Goal: Check status: Check status

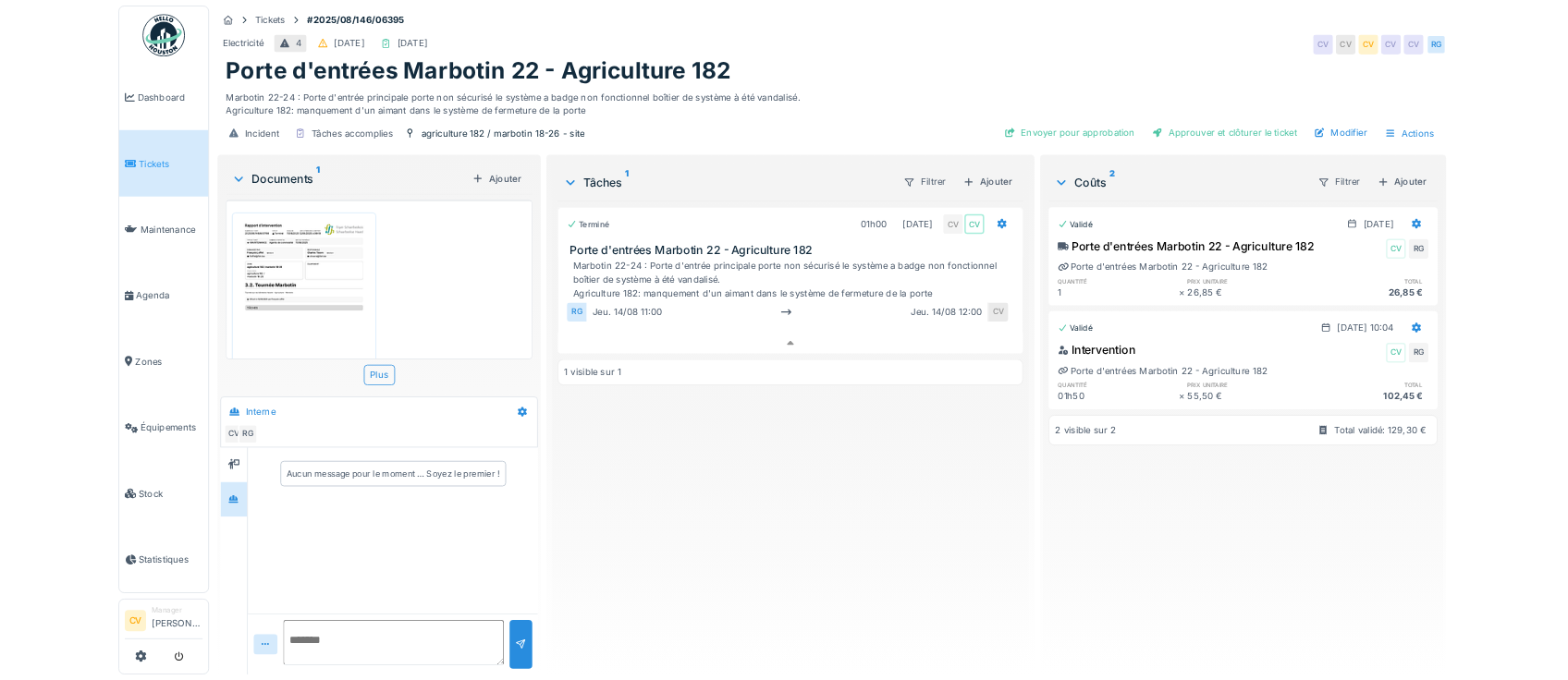
scroll to position [14, 0]
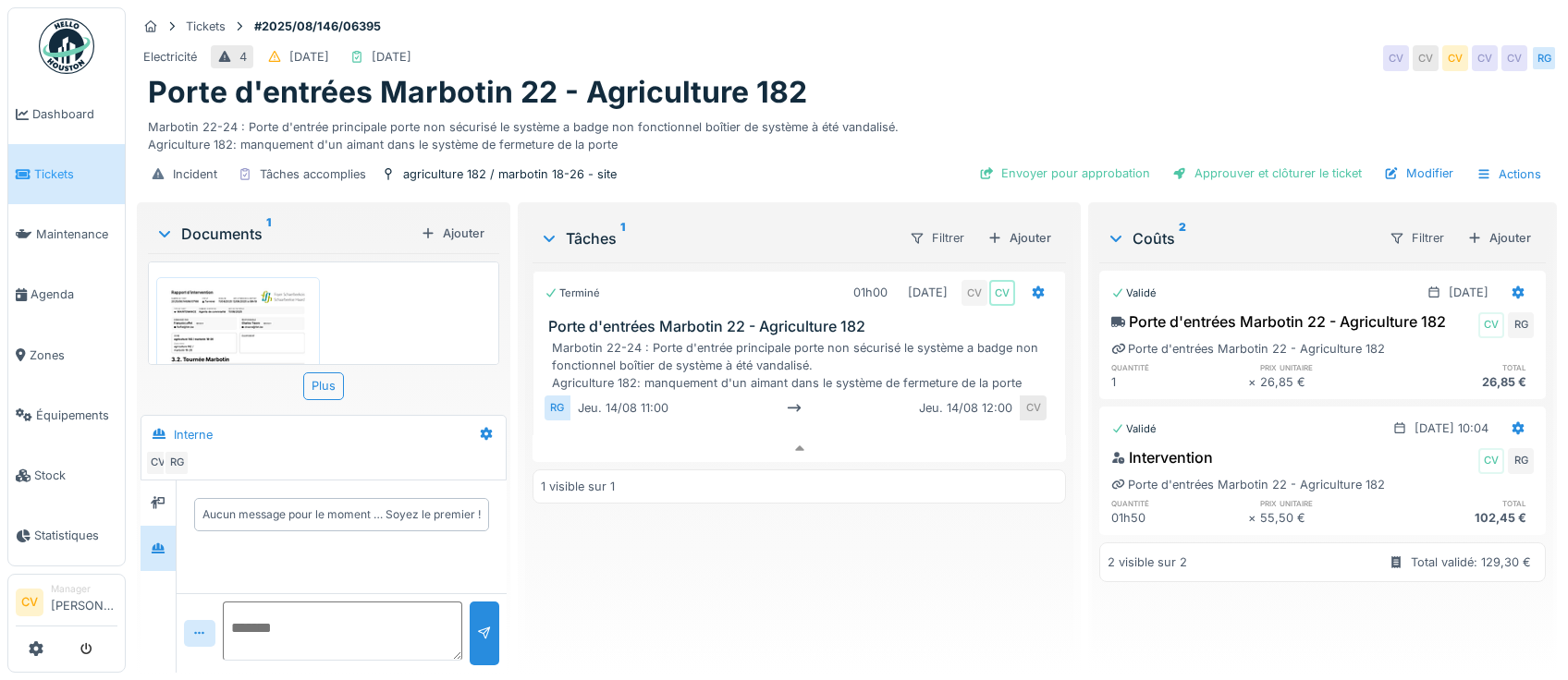
click at [68, 29] on img at bounding box center [67, 46] width 55 height 55
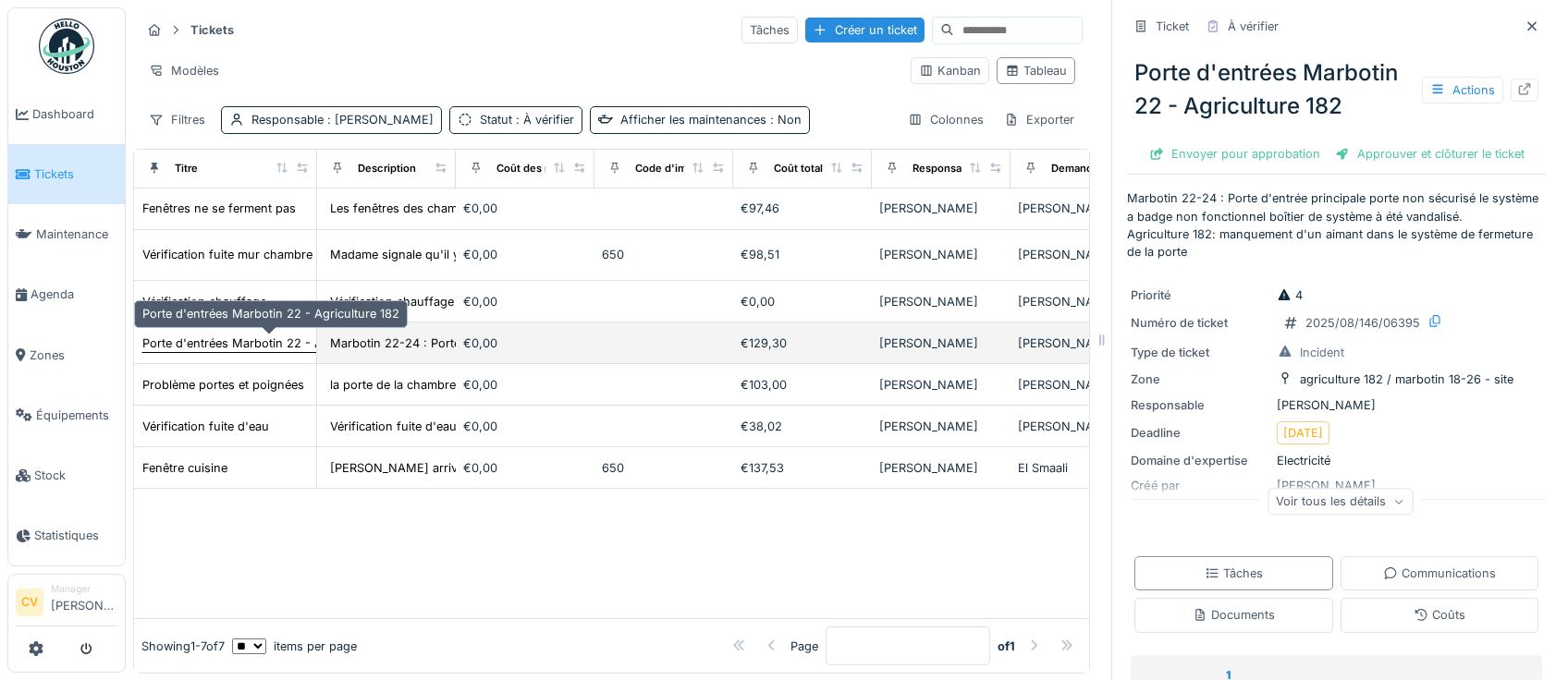
click at [194, 341] on div "Porte d'entrées Marbotin 22 - Agriculture 182" at bounding box center [271, 343] width 257 height 17
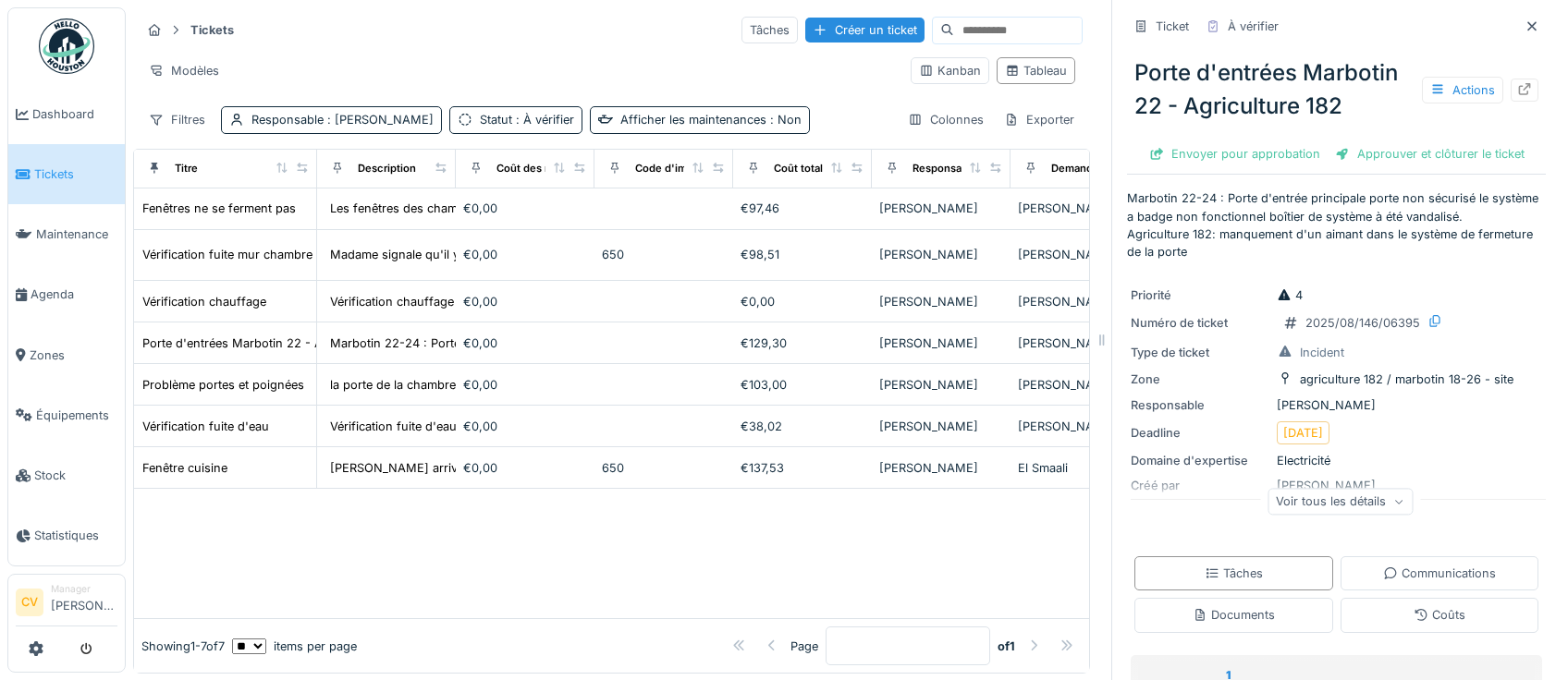
click at [1518, 84] on icon at bounding box center [1525, 89] width 15 height 12
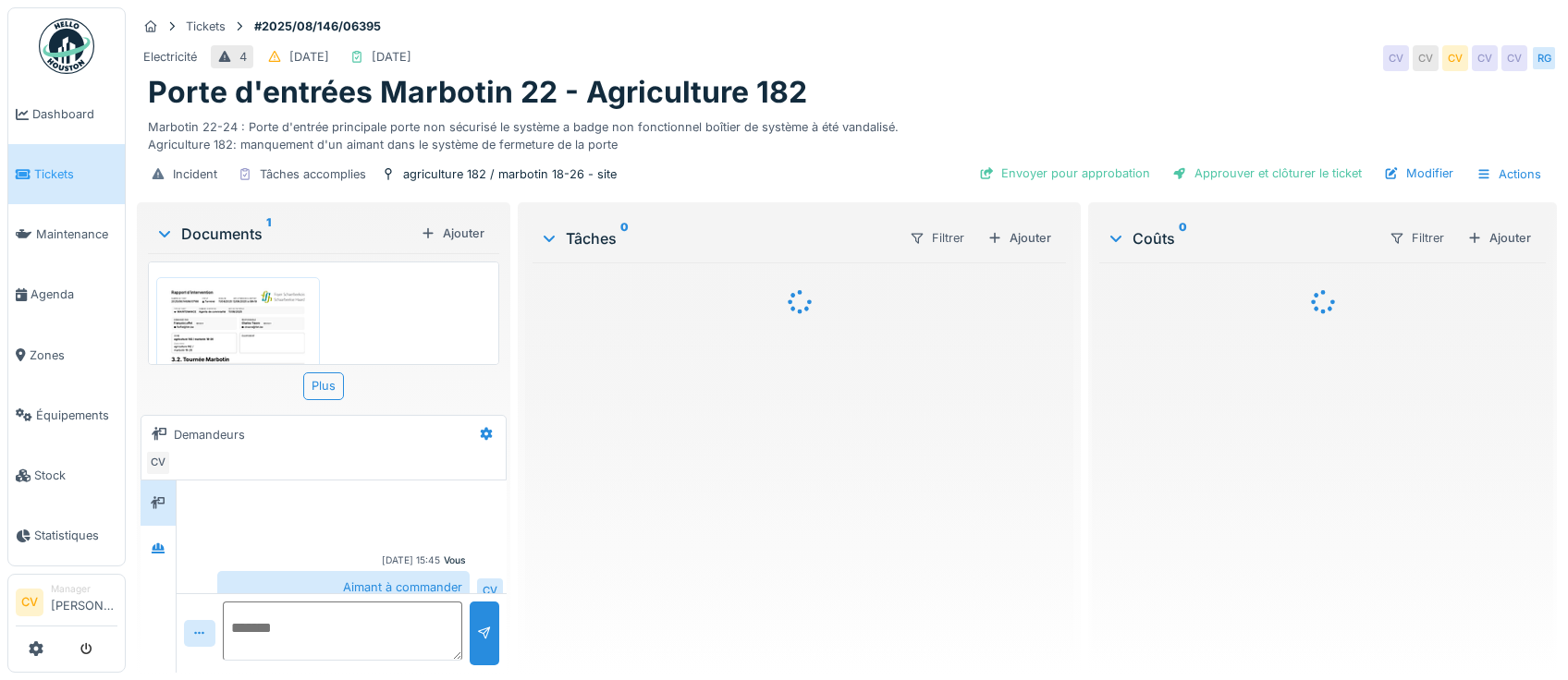
scroll to position [150, 0]
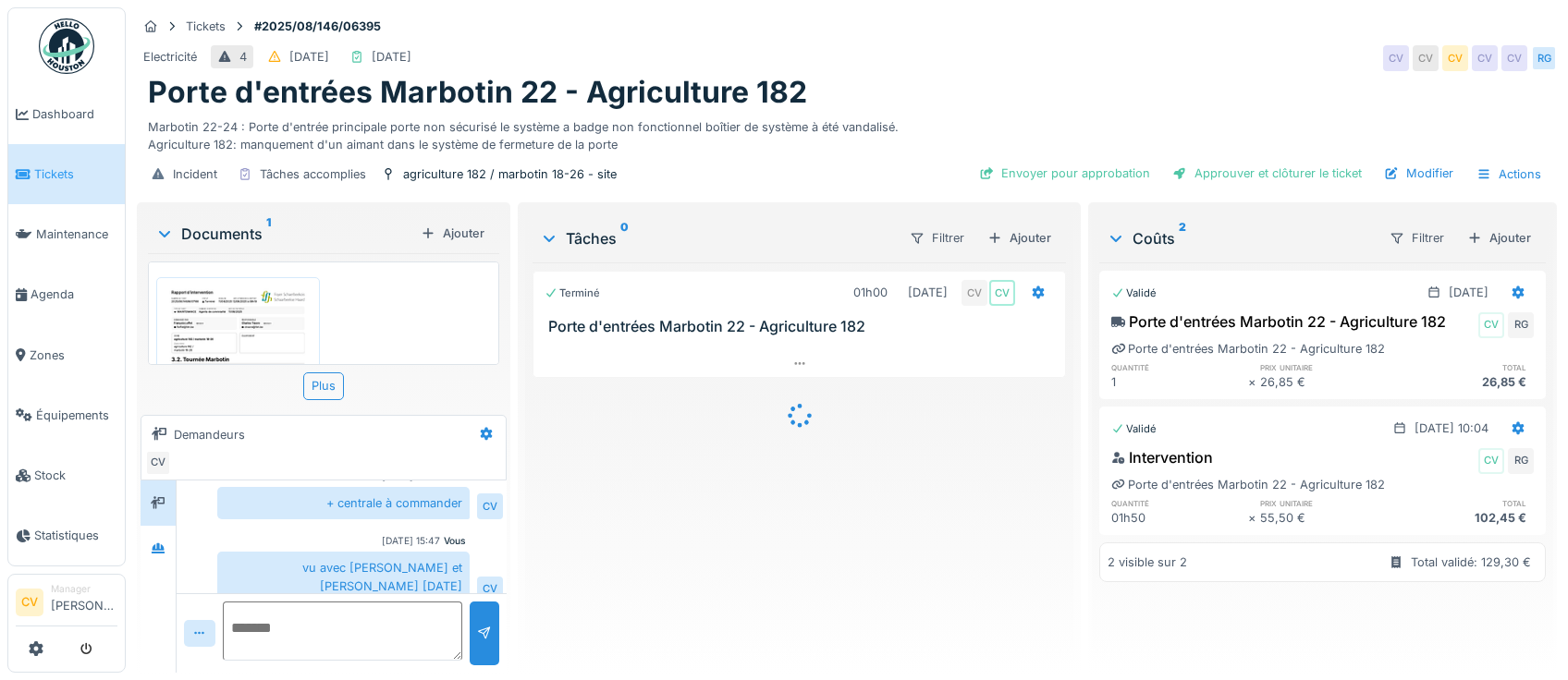
click at [187, 231] on div "Documents 1" at bounding box center [284, 233] width 258 height 22
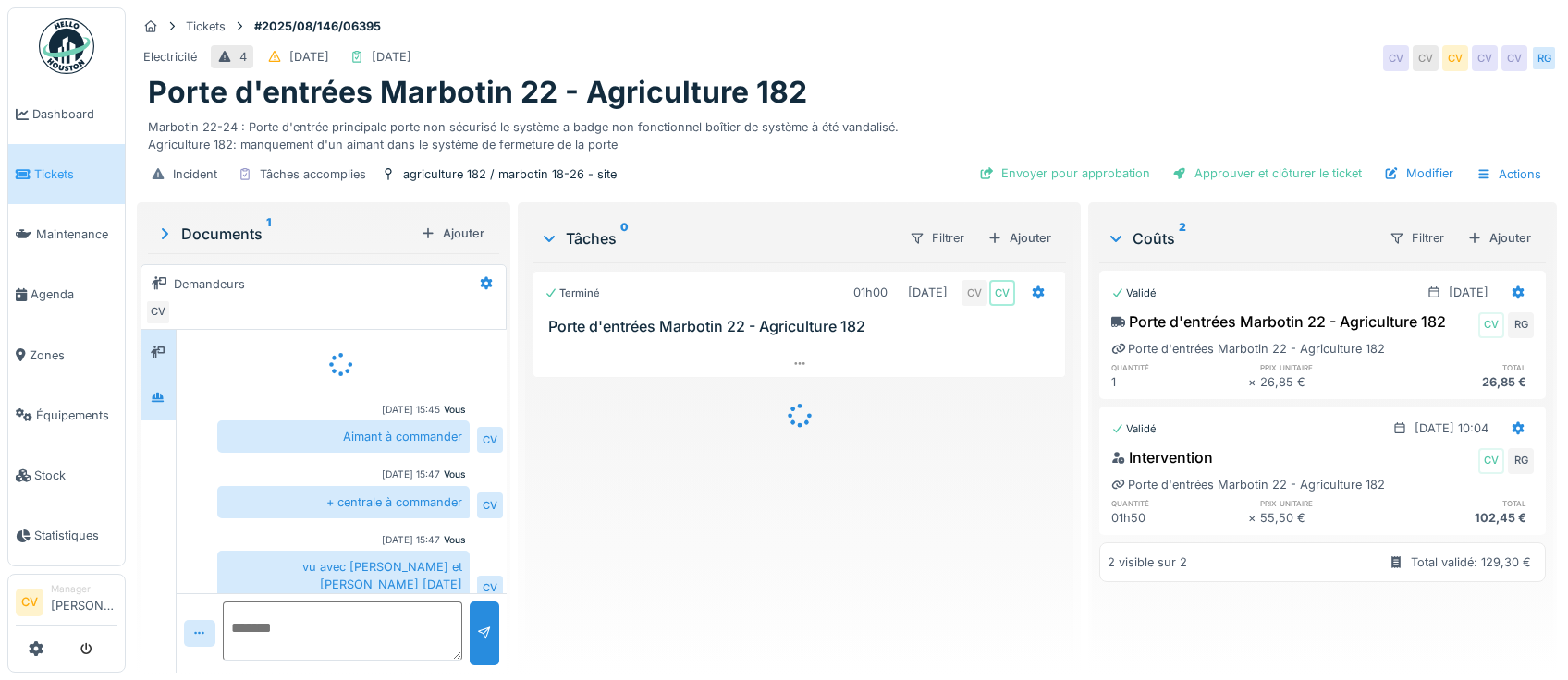
click at [151, 397] on div at bounding box center [157, 398] width 28 height 23
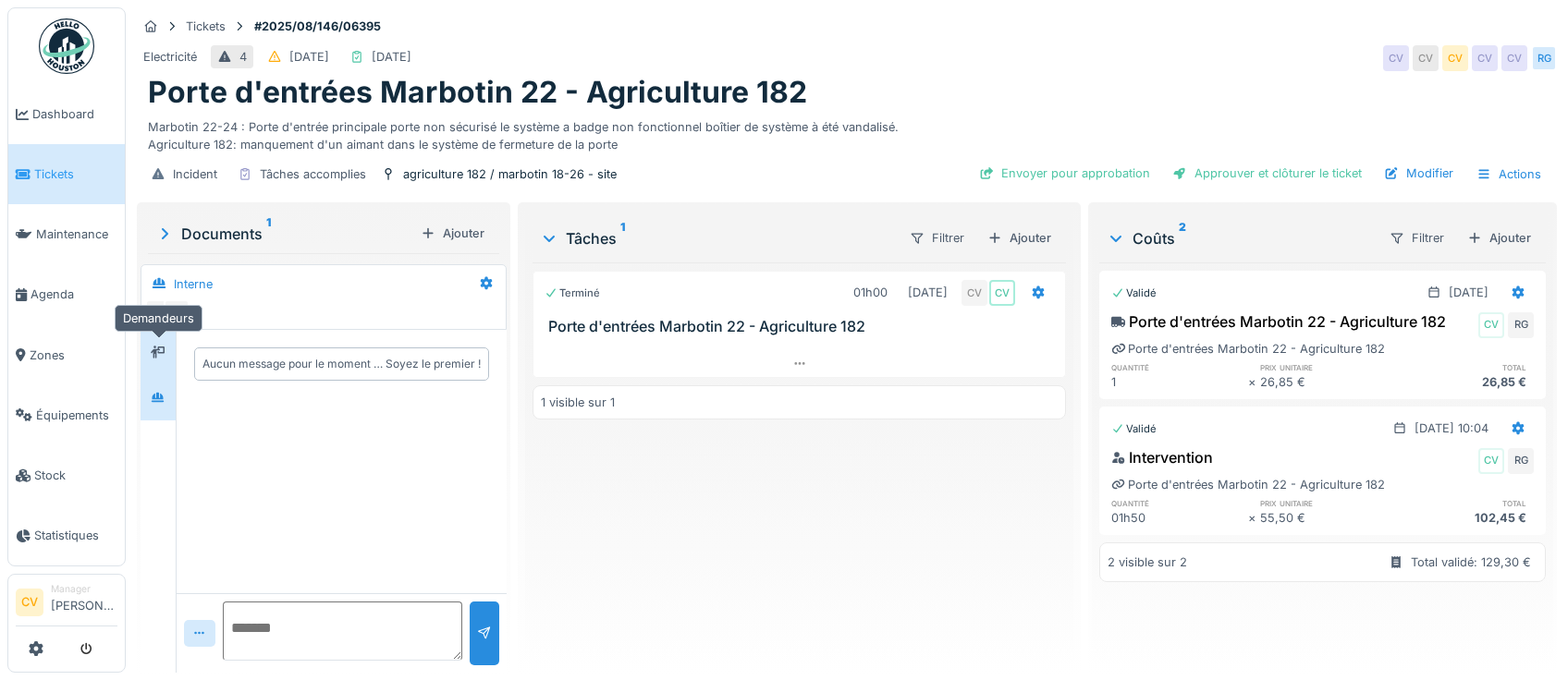
click at [149, 363] on div at bounding box center [157, 352] width 28 height 23
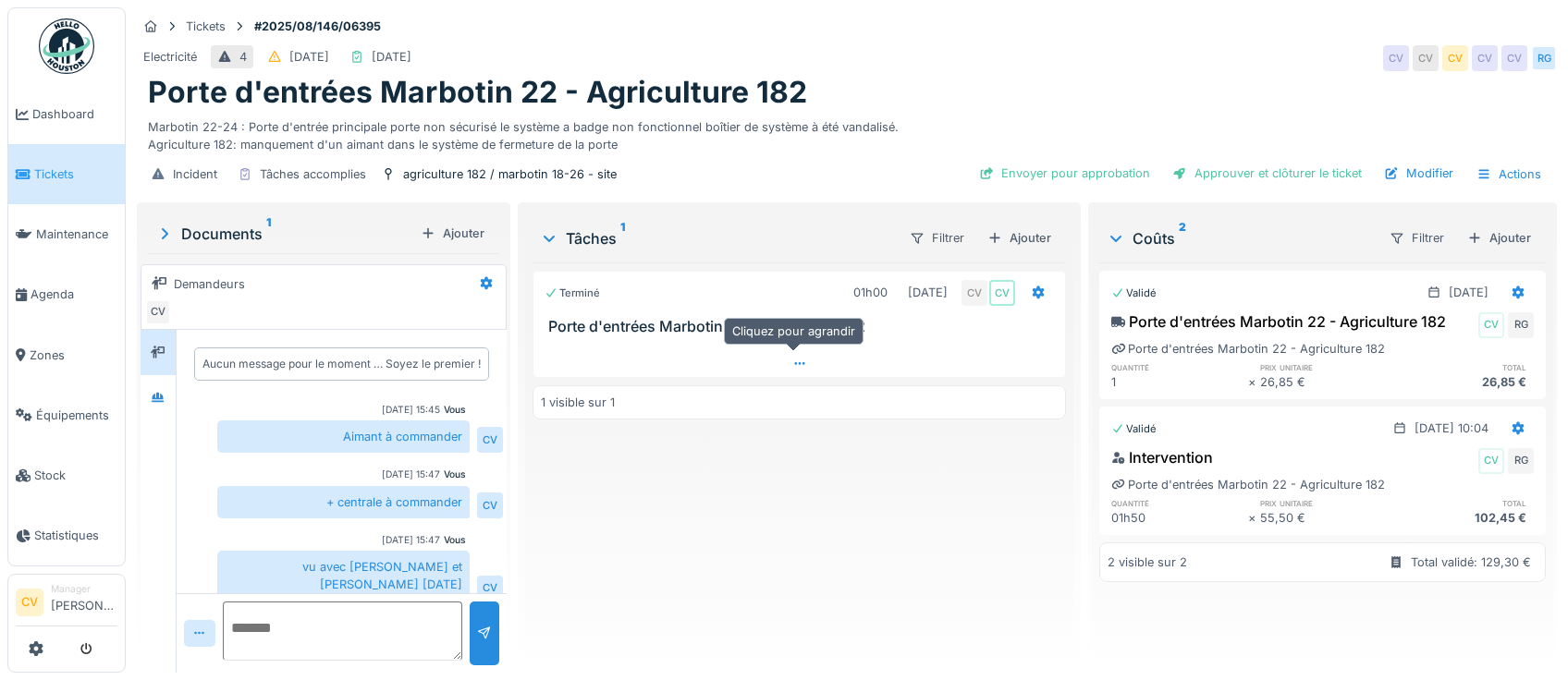
click at [647, 368] on div at bounding box center [799, 364] width 533 height 27
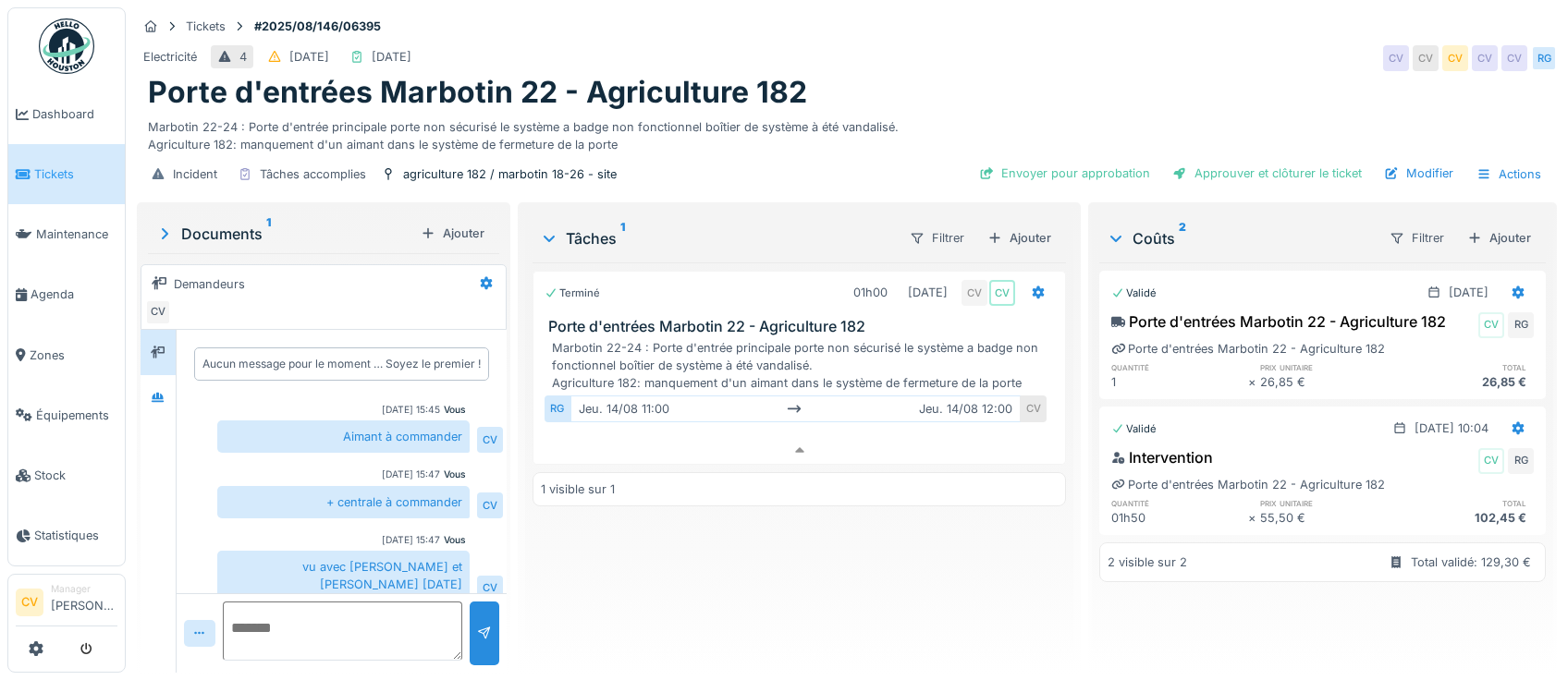
click at [197, 230] on div "Documents 1" at bounding box center [284, 233] width 258 height 22
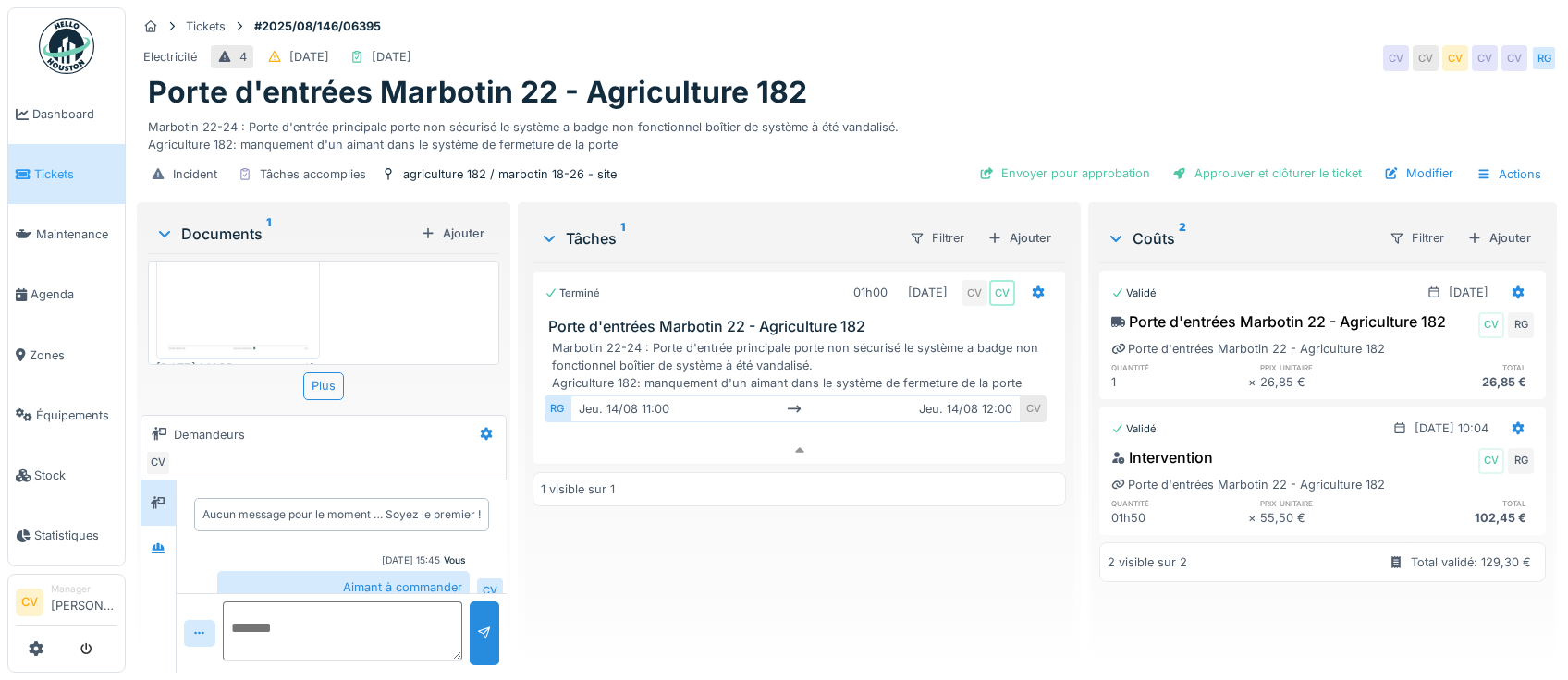
scroll to position [160, 0]
